Goal: Task Accomplishment & Management: Complete application form

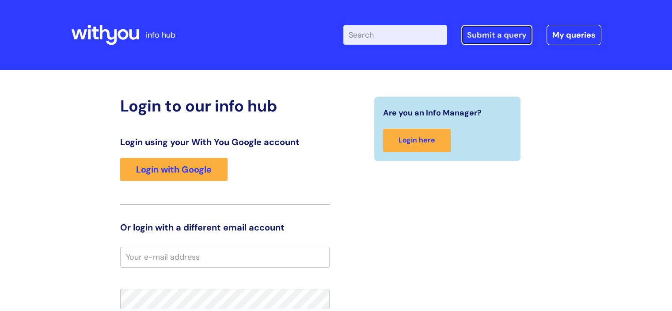
click at [496, 38] on link "Submit a query" at bounding box center [496, 35] width 71 height 20
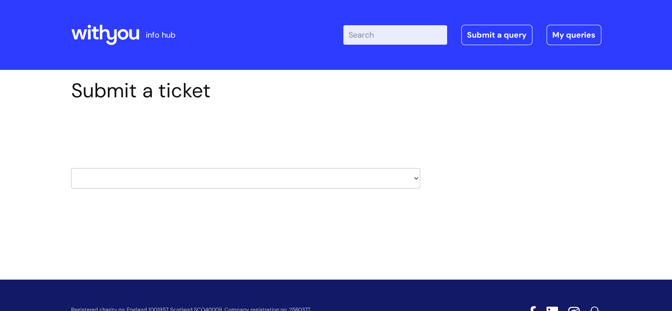
click at [352, 177] on select "HR / People IT and Support Clinical Drug Alerts Finance Accounts Data Support T…" at bounding box center [245, 178] width 349 height 20
click at [217, 182] on select "HR / People IT and Support Clinical Drug Alerts Finance Accounts Data Support T…" at bounding box center [245, 178] width 349 height 20
select select "it_and_support"
click at [71, 168] on select "HR / People IT and Support Clinical Drug Alerts Finance Accounts Data Support T…" at bounding box center [245, 178] width 349 height 20
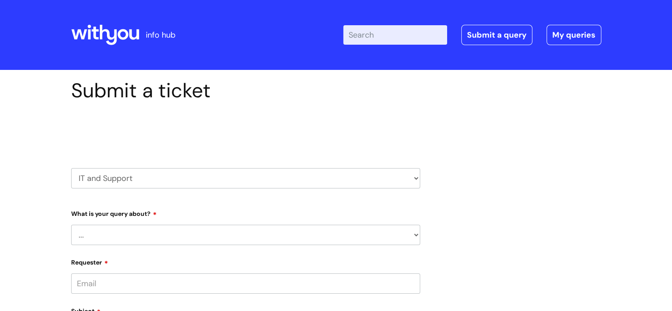
click at [147, 228] on select "... Mobile Phone Reset & MFA Accounts, Starters and Leavers IT Hardware issue I…" at bounding box center [245, 235] width 349 height 20
select select "System/software"
click at [71, 225] on select "... Mobile Phone Reset & MFA Accounts, Starters and Leavers IT Hardware issue I…" at bounding box center [245, 235] width 349 height 20
click at [132, 281] on select "... Halo PCMIS Iaptus NHS Email CJSM Email Mitel Another System Google (Workspa…" at bounding box center [249, 280] width 342 height 20
select select "NHS Email"
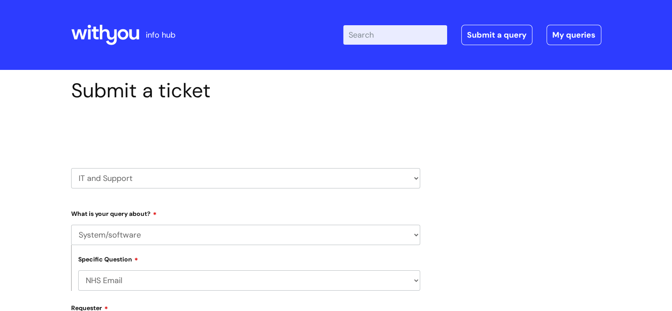
click at [78, 270] on select "... Halo PCMIS Iaptus NHS Email CJSM Email Mitel Another System Google (Workspa…" at bounding box center [249, 280] width 342 height 20
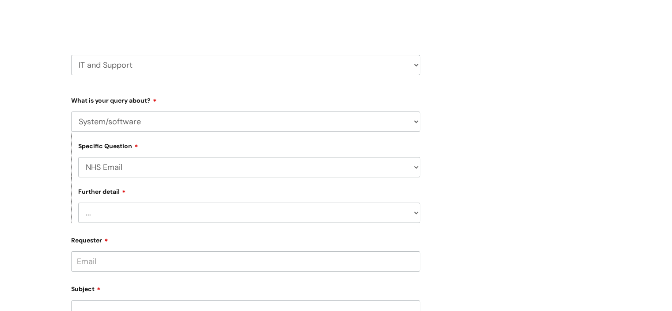
scroll to position [133, 0]
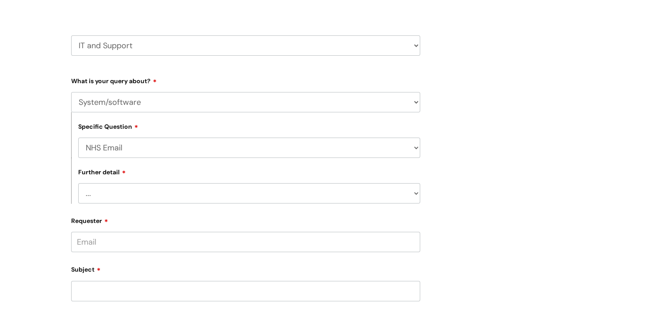
click at [123, 197] on select "... I’m having a problem logging into NHS.net I can’t send email in NHS.net I a…" at bounding box center [249, 193] width 342 height 20
select select "Something else"
click at [78, 183] on select "... I’m having a problem logging into NHS.net I can’t send email in NHS.net I a…" at bounding box center [249, 193] width 342 height 20
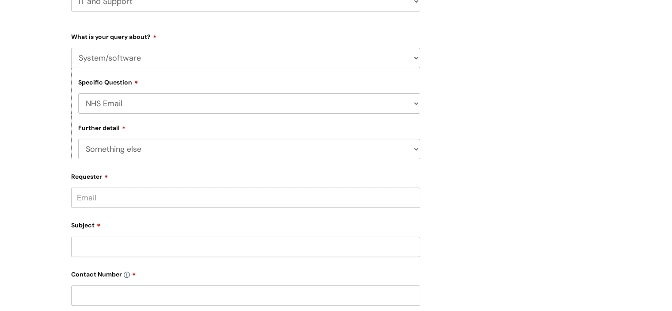
click at [111, 203] on input "Requester" at bounding box center [245, 197] width 349 height 20
type input "a"
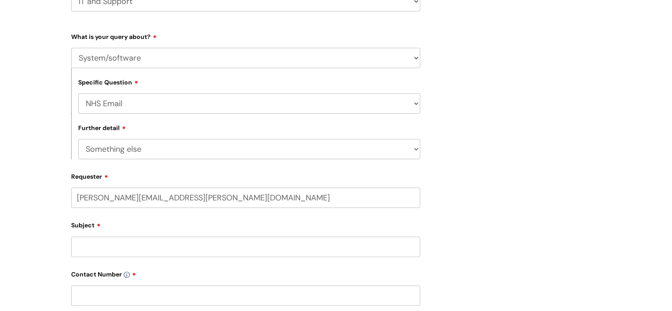
type input "aaron.rattray@wearewithyou.org.uk"
click at [138, 240] on div "Subject" at bounding box center [245, 240] width 349 height 39
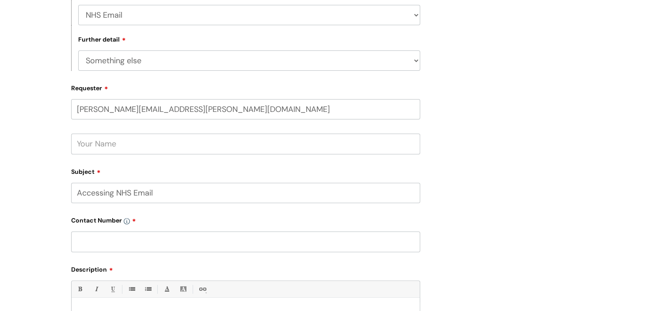
type input "Accessing NHS Email"
click at [119, 247] on input "text" at bounding box center [245, 241] width 349 height 20
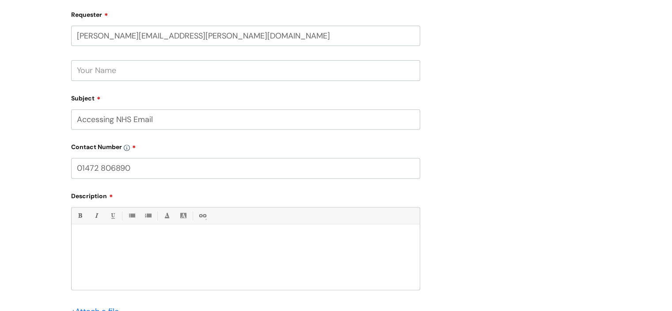
scroll to position [354, 0]
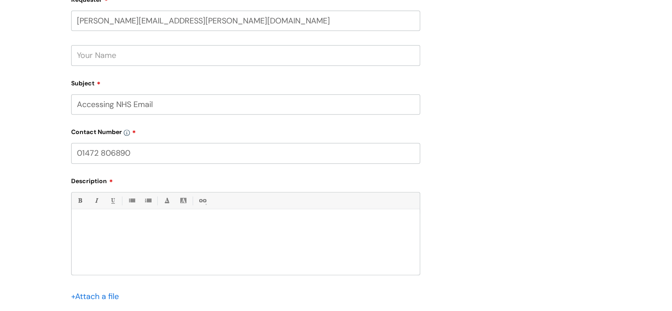
type input "01472 806890"
drag, startPoint x: 168, startPoint y: 271, endPoint x: 165, endPoint y: 266, distance: 6.1
click at [165, 267] on div at bounding box center [246, 243] width 348 height 61
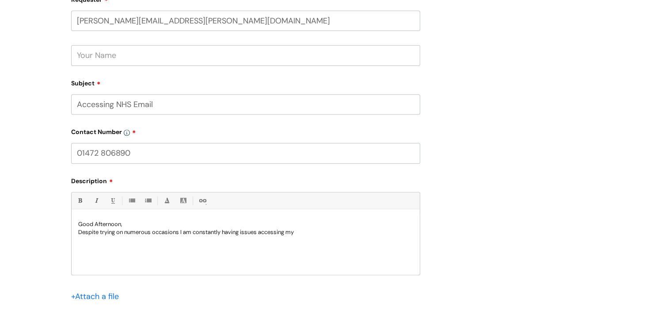
click at [327, 231] on p "Despite trying on numerous occasions I am constantly having issues accessing my" at bounding box center [245, 232] width 335 height 8
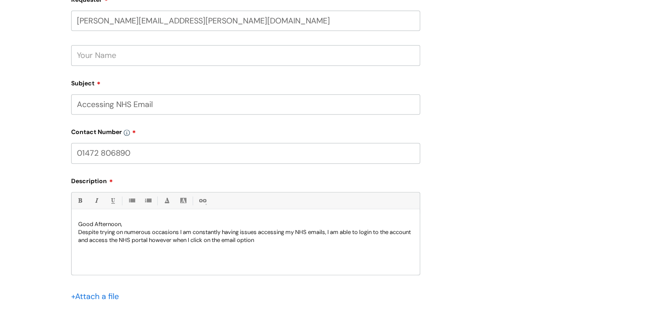
click at [330, 260] on div "Good Afternoon, Despite trying on numerous occasions I am constantly having iss…" at bounding box center [246, 243] width 348 height 61
click at [285, 241] on p "Despite trying on numerous occasions I am constantly having issues accessing my…" at bounding box center [245, 236] width 335 height 16
click at [173, 241] on p "Despite trying on numerous occasions I am constantly having issues accessing my…" at bounding box center [245, 240] width 335 height 24
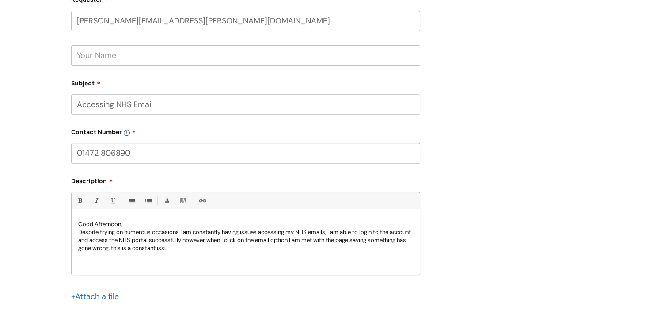
click at [237, 254] on div "Good Afternoon, Despite trying on numerous occasions I am constantly having iss…" at bounding box center [246, 243] width 348 height 61
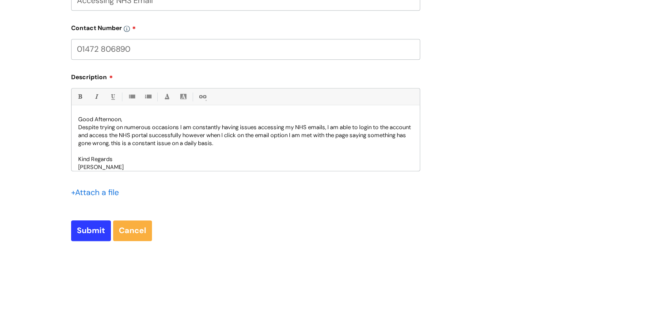
scroll to position [486, 0]
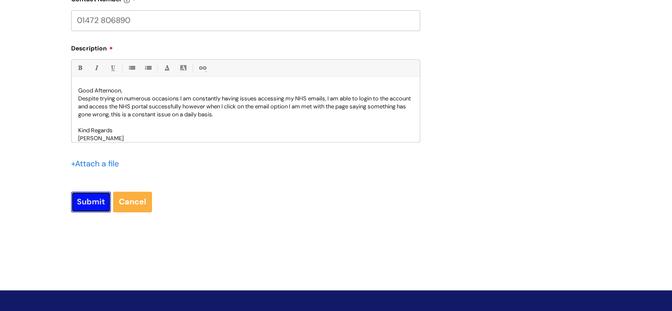
click at [89, 206] on input "Submit" at bounding box center [91, 201] width 40 height 20
type input "Please Wait..."
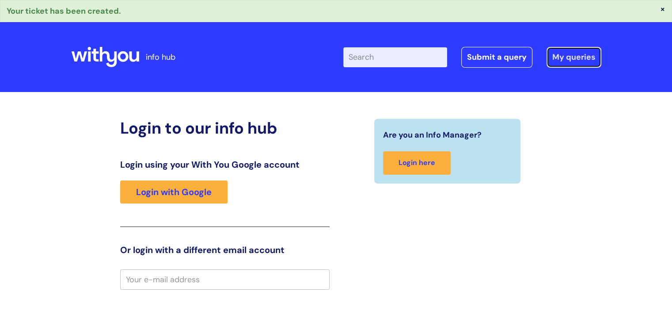
click at [571, 53] on link "My queries" at bounding box center [574, 57] width 55 height 20
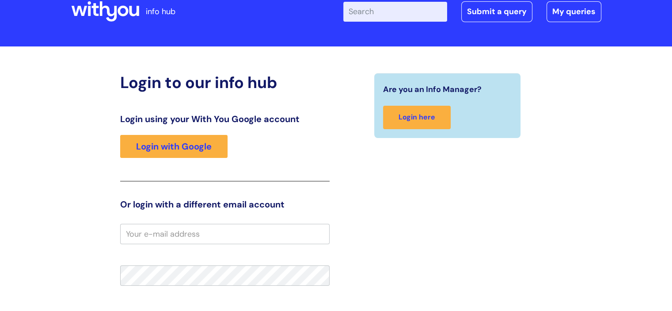
scroll to position [44, 0]
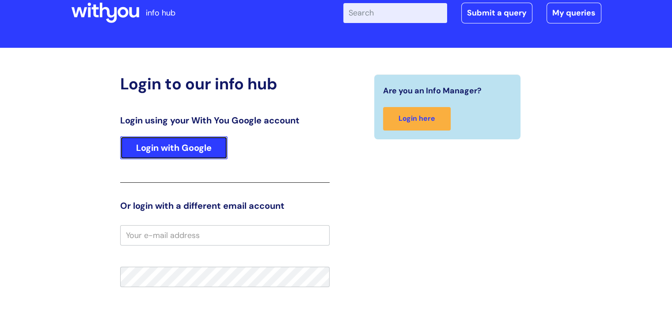
click at [148, 150] on link "Login with Google" at bounding box center [173, 147] width 107 height 23
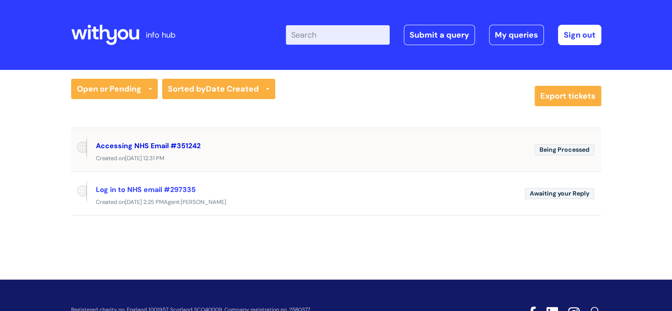
click at [133, 145] on link "Accessing NHS Email #351242" at bounding box center [148, 145] width 105 height 9
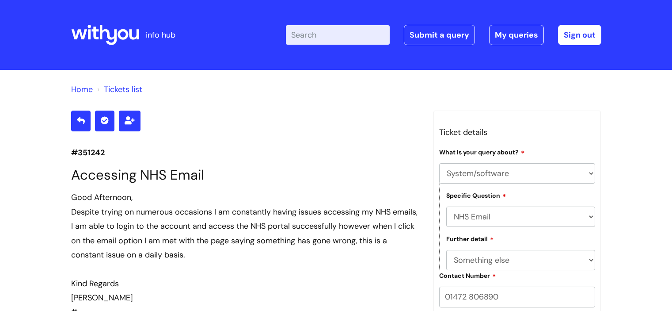
select select "System/software"
select select "NHS Email"
select select "Something else"
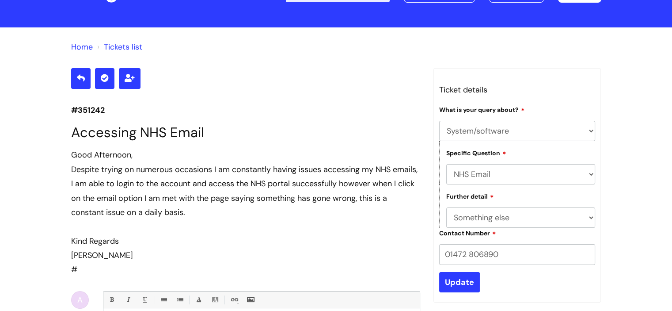
scroll to position [133, 0]
